Goal: Information Seeking & Learning: Understand process/instructions

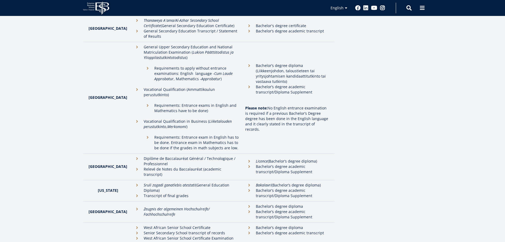
scroll to position [663, 0]
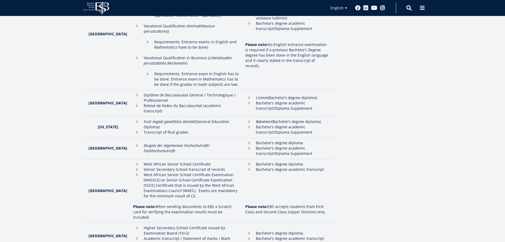
drag, startPoint x: 139, startPoint y: 55, endPoint x: 230, endPoint y: 61, distance: 90.9
click at [230, 71] on li "Requirements: Entrance exam in English has to be done. Entrance exam in Mathema…" at bounding box center [192, 79] width 97 height 16
click at [230, 71] on p "Requirements: Entrance exam in English has to be done. Entrance exam in Mathema…" at bounding box center [197, 79] width 86 height 16
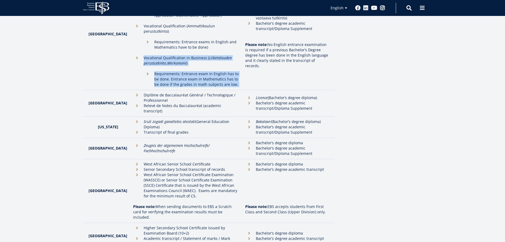
drag, startPoint x: 230, startPoint y: 61, endPoint x: 163, endPoint y: 38, distance: 70.5
click at [163, 55] on li "Vocational Qualification in Business ( Liiketalouden perustutkinto , Merkonomi …" at bounding box center [186, 71] width 107 height 32
click at [163, 55] on p "Vocational Qualification in Business ( Liiketalouden perustutkinto , Merkonomi )" at bounding box center [192, 60] width 97 height 11
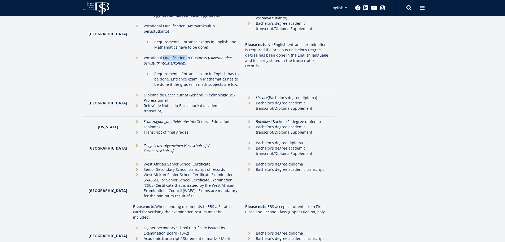
click at [163, 55] on p "Vocational Qualification in Business ( Liiketalouden perustutkinto , Merkonomi )" at bounding box center [192, 60] width 97 height 11
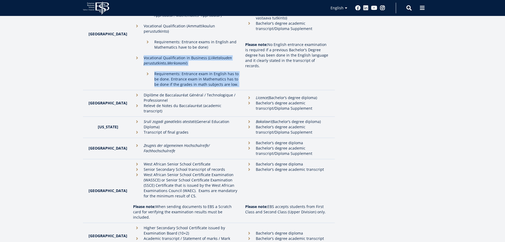
drag, startPoint x: 163, startPoint y: 38, endPoint x: 191, endPoint y: 62, distance: 36.9
click at [191, 62] on li "Vocational Qualification in Business ( Liiketalouden perustutkinto , Merkonomi …" at bounding box center [186, 71] width 107 height 32
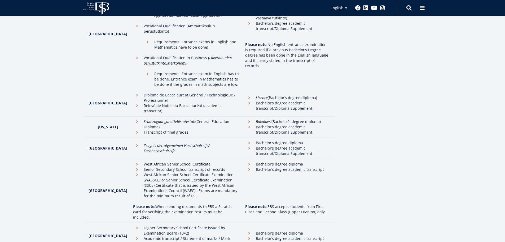
click at [175, 138] on td "Zeugnis der algemeinen Hochschulreife/ Fachhochschulreife" at bounding box center [186, 148] width 112 height 21
